Goal: Information Seeking & Learning: Learn about a topic

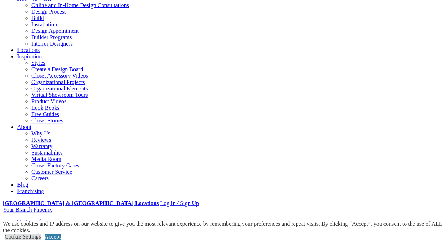
scroll to position [75, 0]
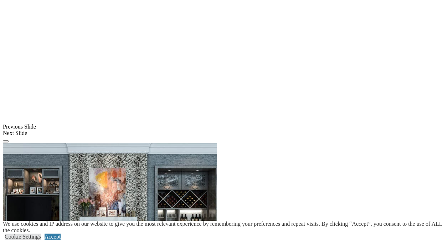
scroll to position [709, 0]
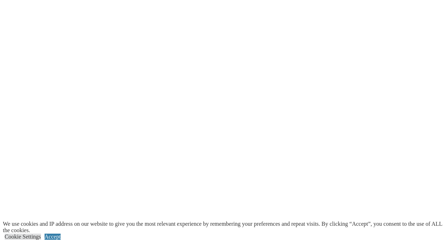
scroll to position [851, 0]
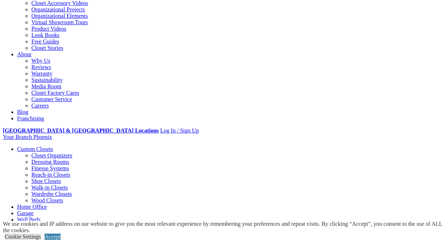
scroll to position [122, 0]
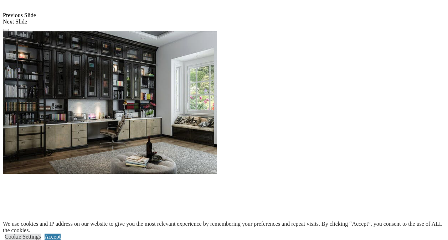
scroll to position [687, 0]
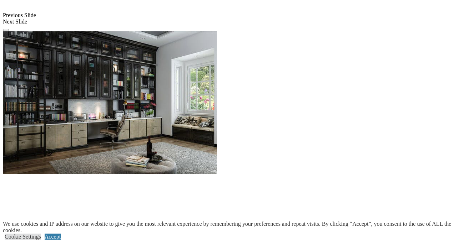
drag, startPoint x: 371, startPoint y: 112, endPoint x: 289, endPoint y: 113, distance: 81.3
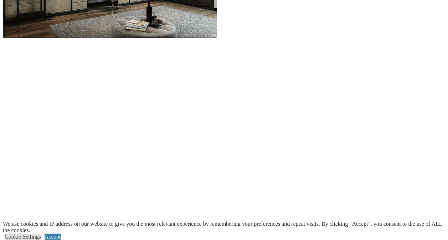
scroll to position [825, 0]
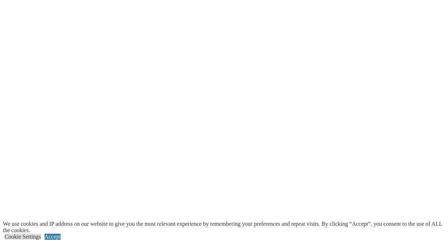
scroll to position [961, 0]
